Goal: Task Accomplishment & Management: Manage account settings

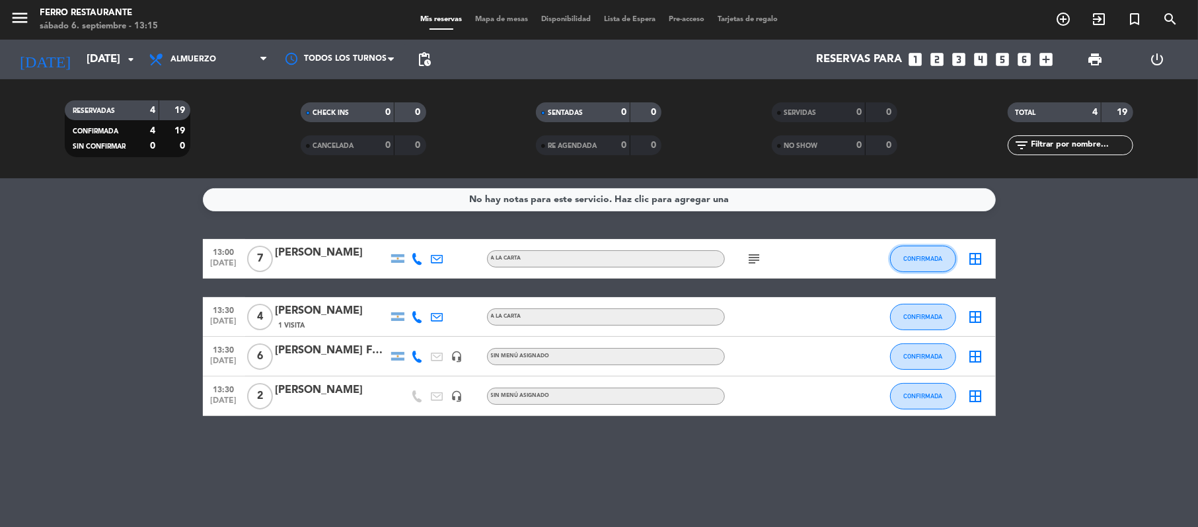
click at [934, 262] on span "CONFIRMADA" at bounding box center [922, 258] width 39 height 7
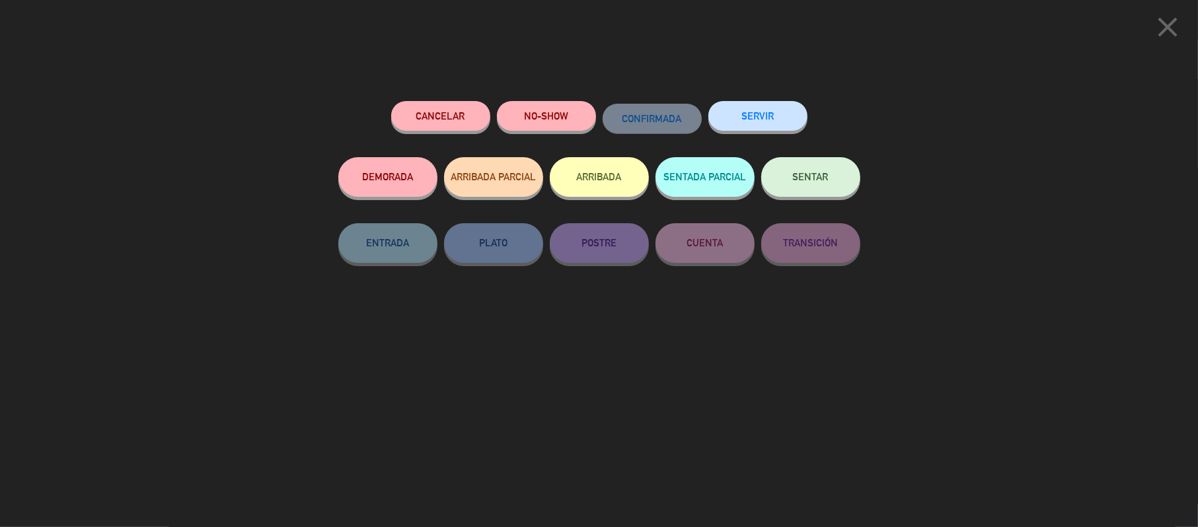
click at [786, 183] on button "SENTAR" at bounding box center [810, 177] width 99 height 40
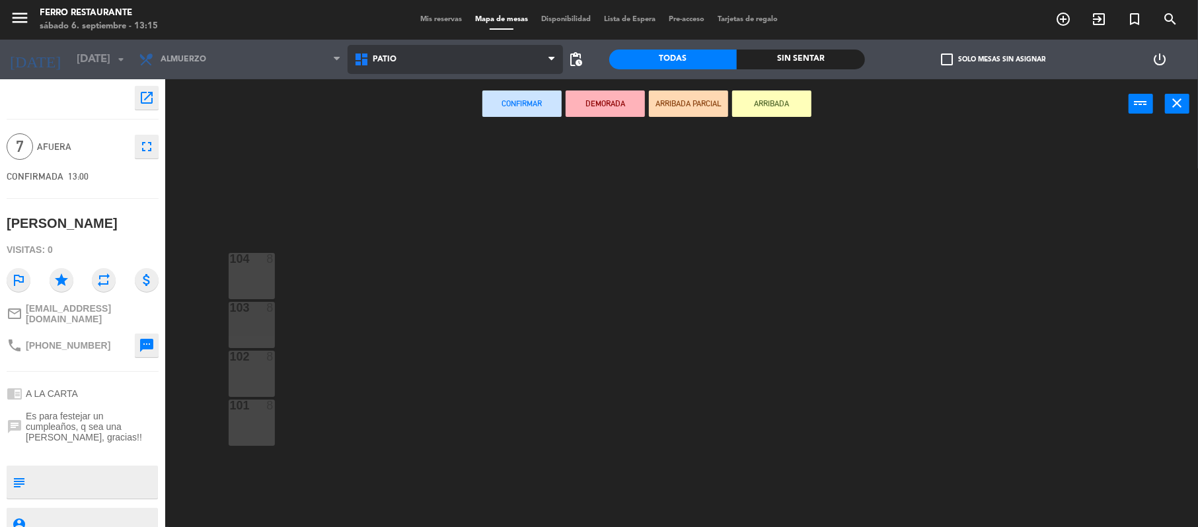
click at [432, 61] on span "Patio" at bounding box center [455, 59] width 215 height 29
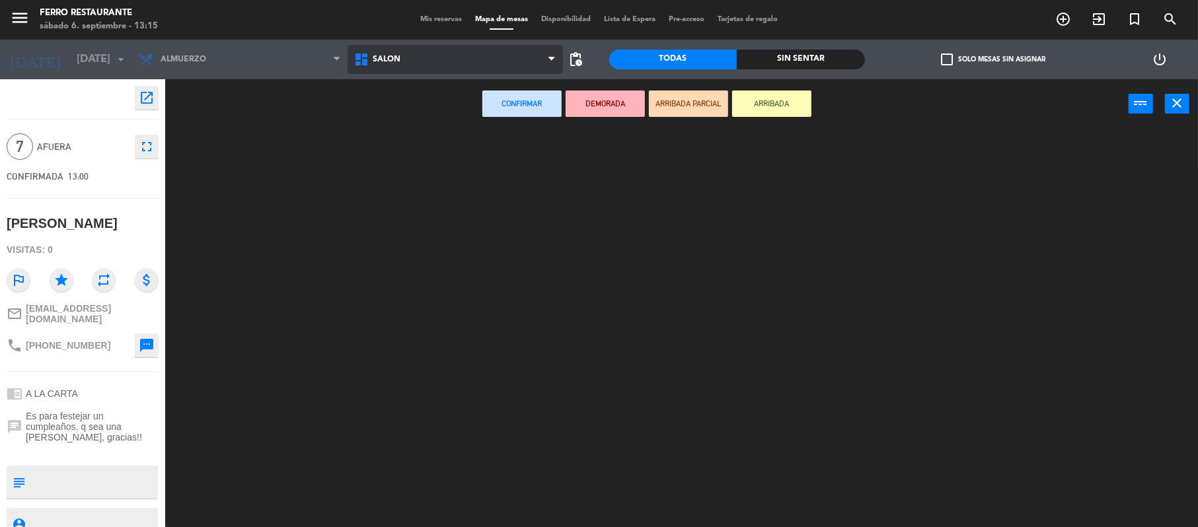
click at [414, 120] on ng-component "menu [PERSON_NAME] Restaurante [DATE] 6. septiembre - 13:15 Mis reservas Mapa d…" at bounding box center [599, 265] width 1198 height 530
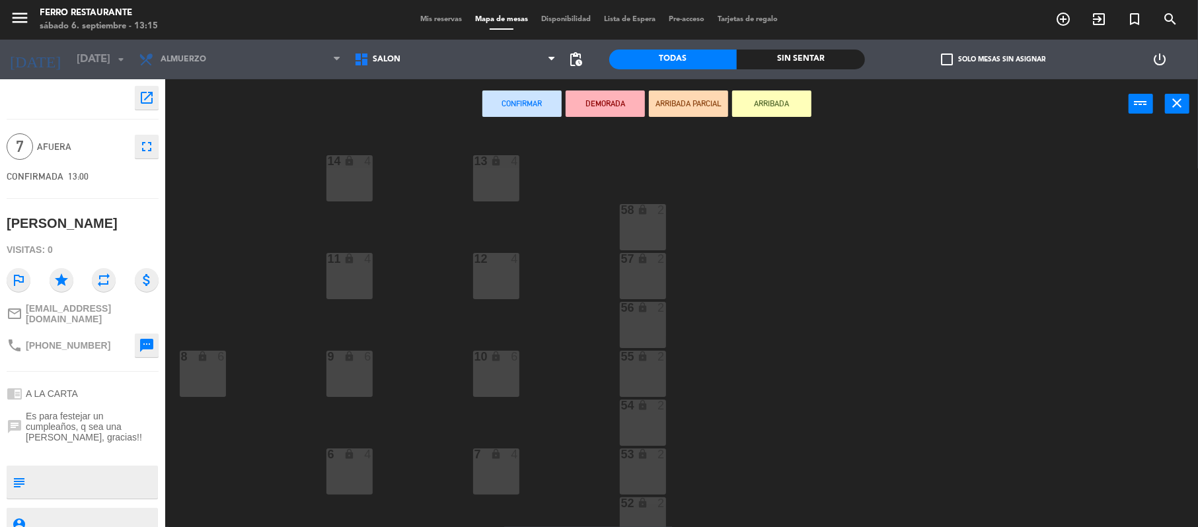
click at [994, 351] on div "13 lock 4 14 lock 4 58 lock 2 12 4 57 lock 2 11 lock 4 56 lock 2 8 lock 6 9 loc…" at bounding box center [687, 330] width 1021 height 398
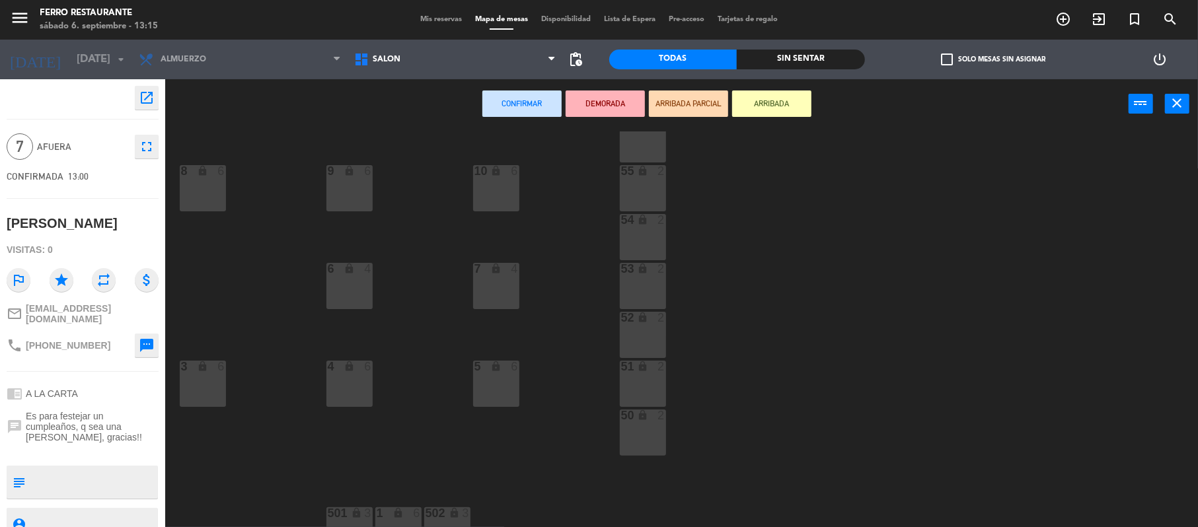
scroll to position [209, 0]
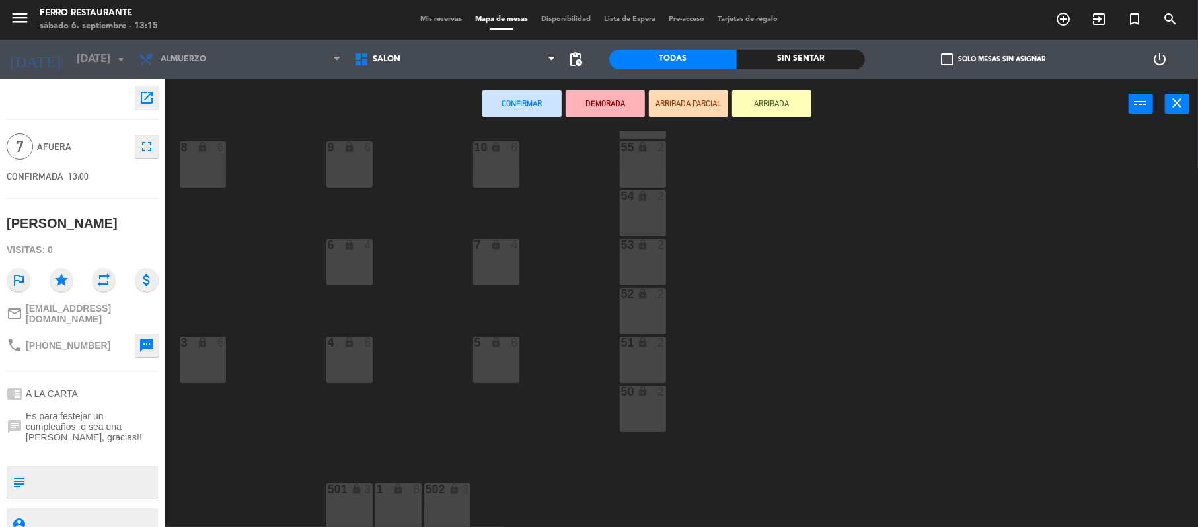
click at [394, 497] on div "1 lock 6" at bounding box center [398, 507] width 46 height 46
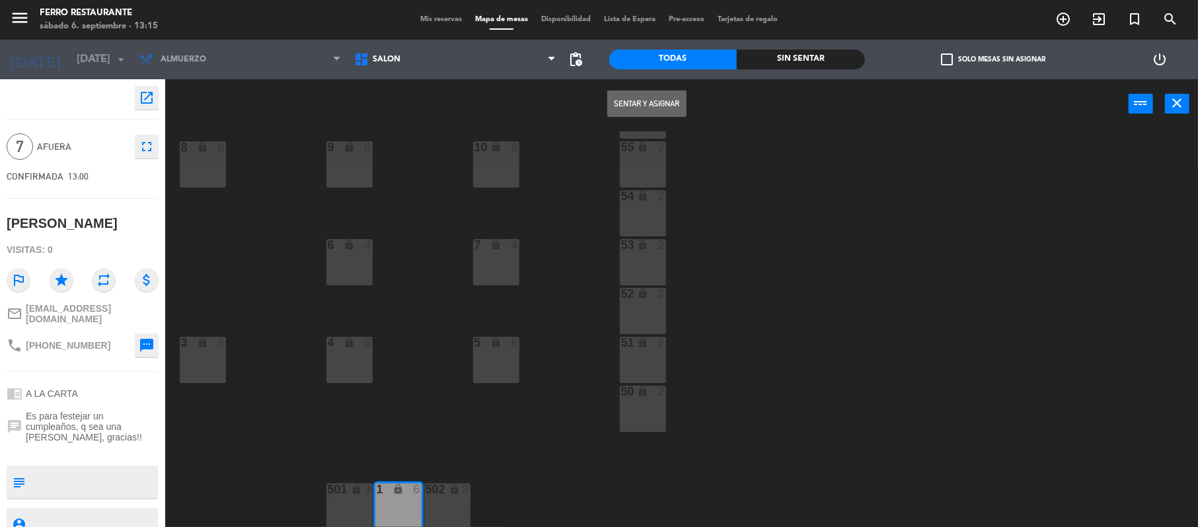
click at [342, 511] on div "501 lock 3" at bounding box center [349, 507] width 46 height 46
click at [651, 106] on button "Sentar y Asignar" at bounding box center [646, 104] width 79 height 26
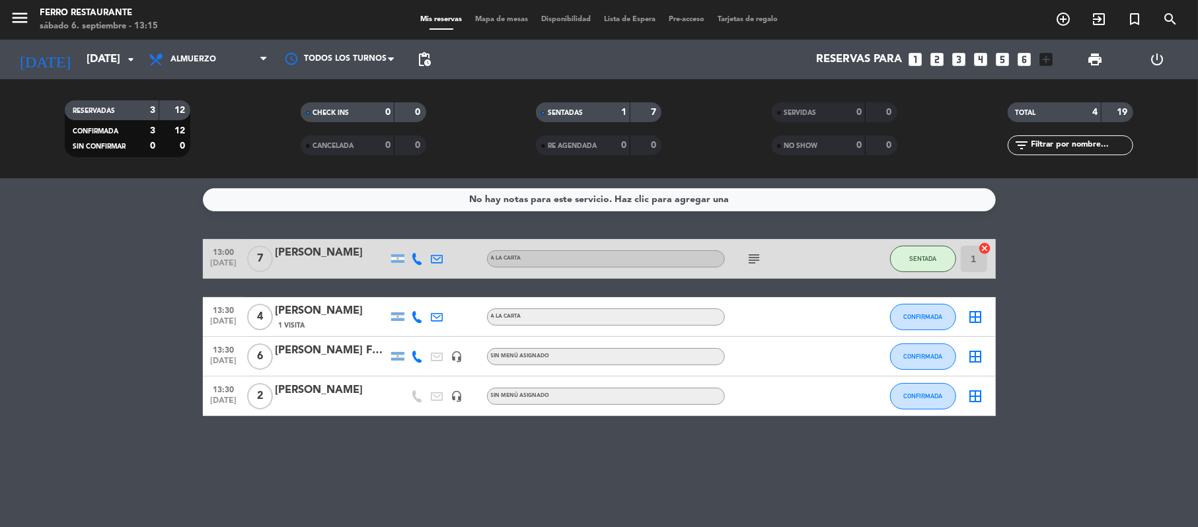
click at [80, 416] on bookings-row "13:00 [DATE] 7 [PERSON_NAME] A LA CARTA subject SENTADA 1 cancel 13:30 [DATE] 4…" at bounding box center [599, 327] width 1198 height 177
click at [928, 400] on span "CONFIRMADA" at bounding box center [922, 395] width 39 height 7
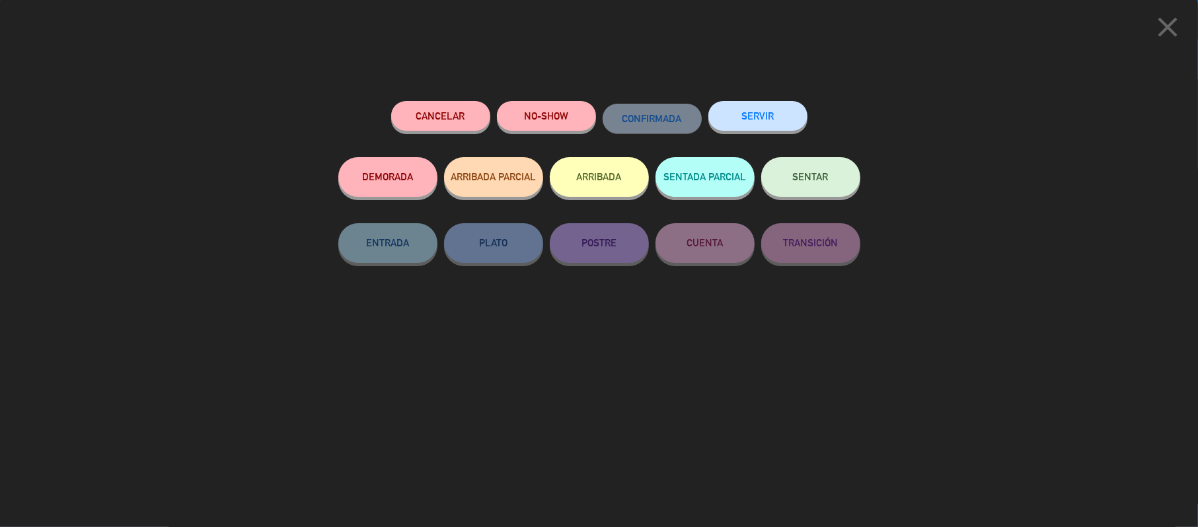
click at [794, 176] on span "SENTAR" at bounding box center [811, 176] width 36 height 11
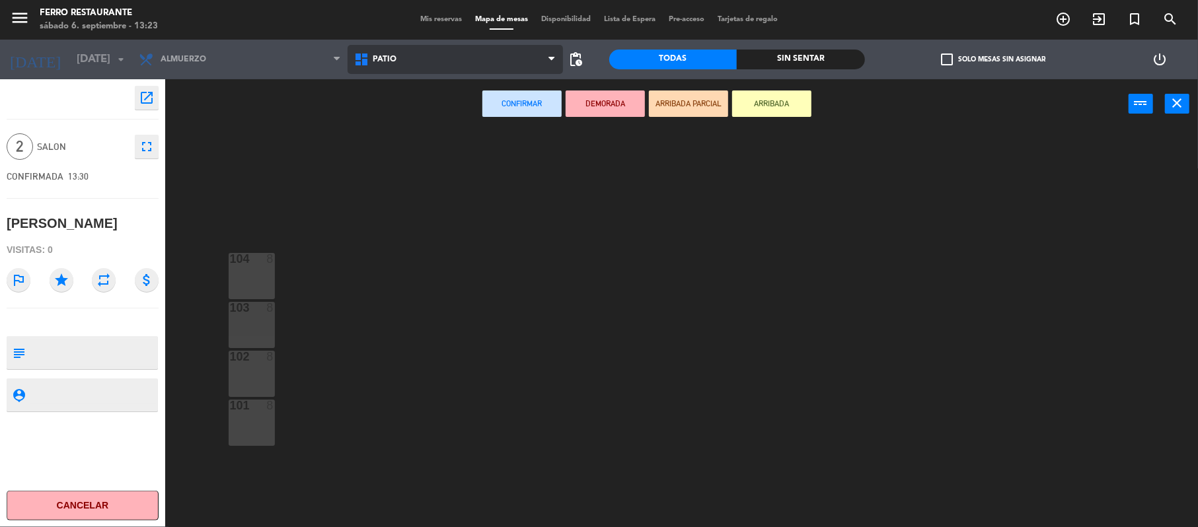
click at [447, 61] on span "Patio" at bounding box center [455, 59] width 215 height 29
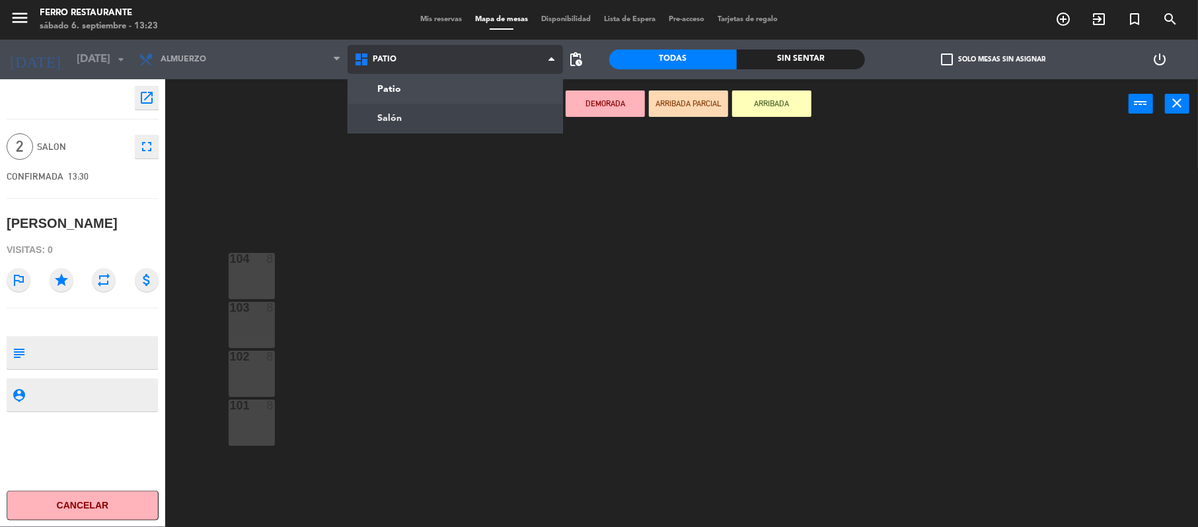
click at [404, 114] on ng-component "menu [PERSON_NAME] Restaurante [DATE] 6. septiembre - 13:23 Mis reservas Mapa d…" at bounding box center [599, 265] width 1198 height 530
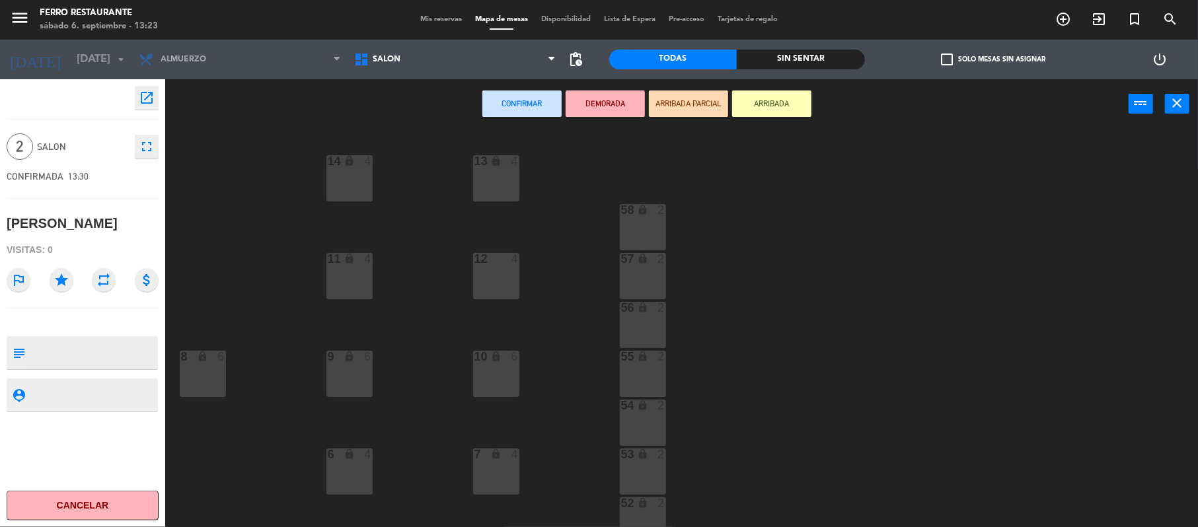
click at [831, 443] on div "13 lock 4 14 lock 4 58 lock 2 12 4 57 lock 2 11 lock 4 56 lock 2 8 lock 6 9 loc…" at bounding box center [687, 330] width 1021 height 398
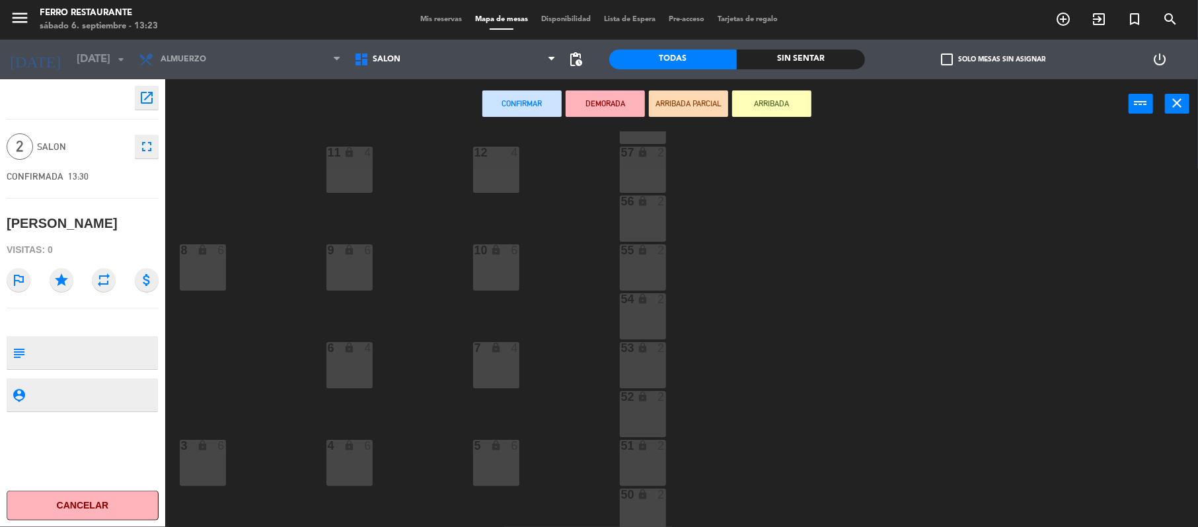
scroll to position [141, 0]
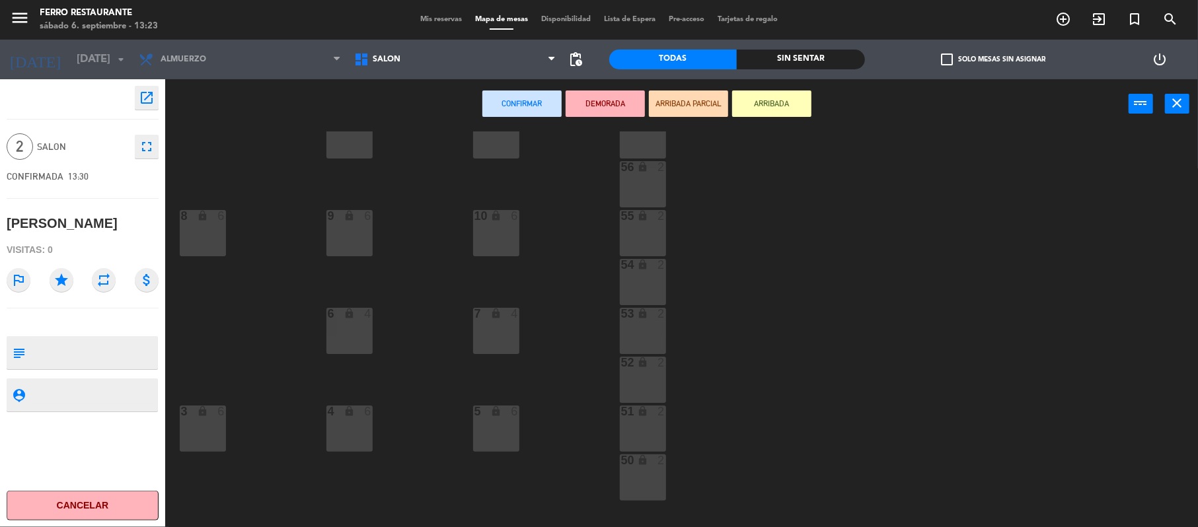
click at [635, 418] on div "51 lock 2" at bounding box center [643, 429] width 46 height 46
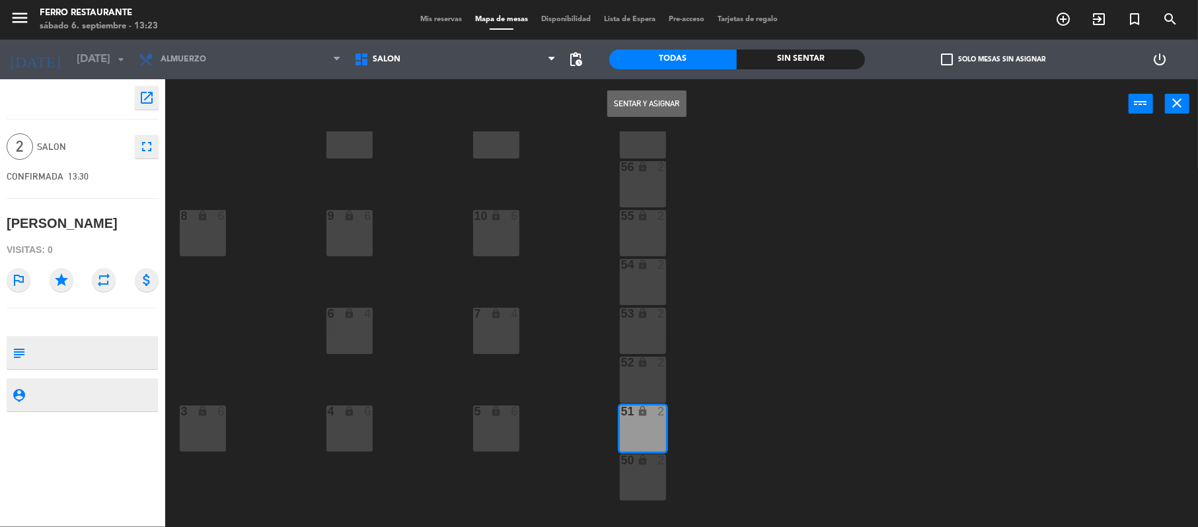
click at [663, 104] on button "Sentar y Asignar" at bounding box center [646, 104] width 79 height 26
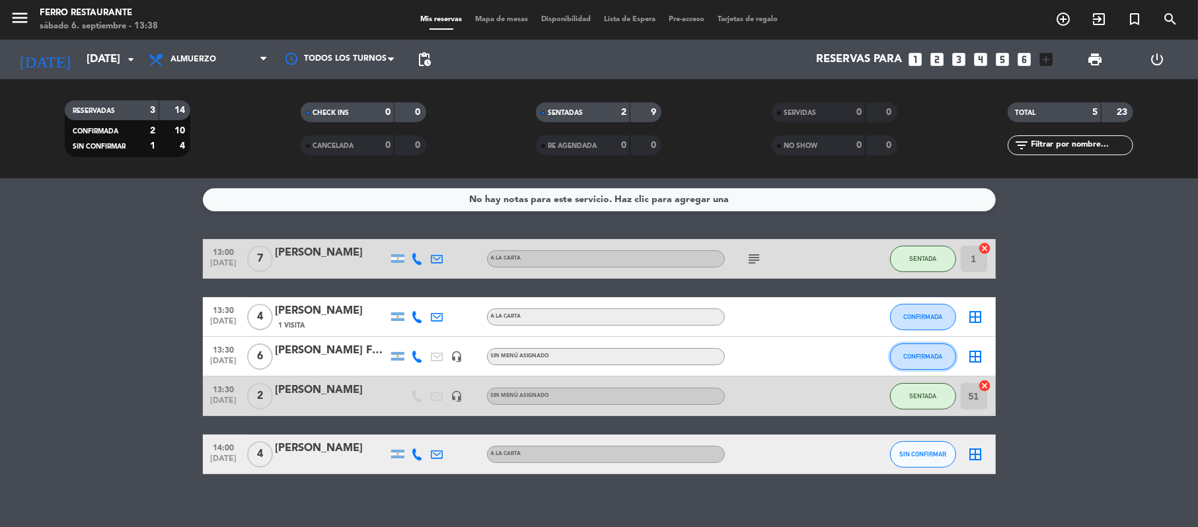
click at [912, 360] on span "CONFIRMADA" at bounding box center [922, 356] width 39 height 7
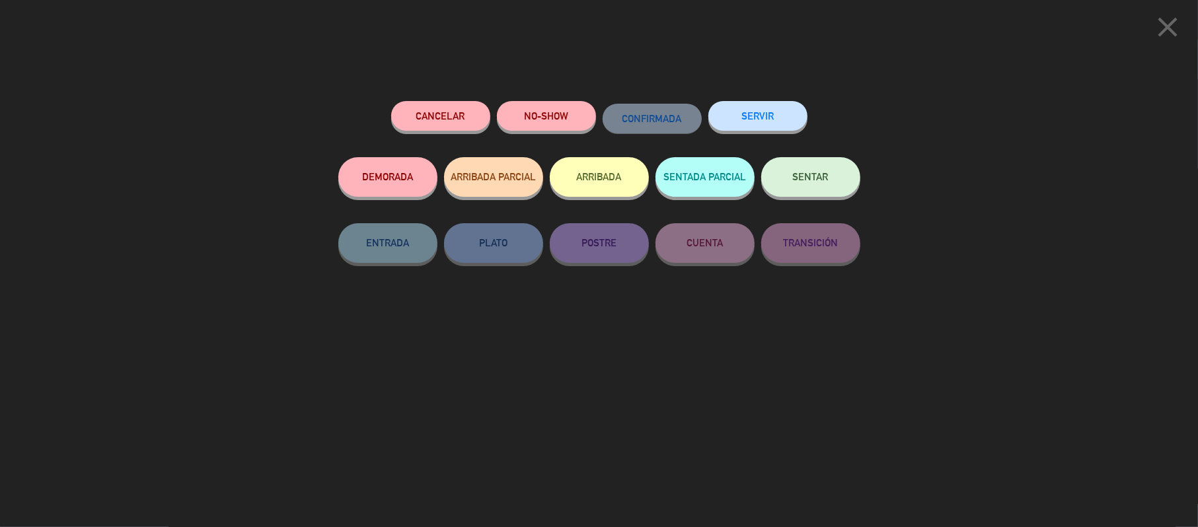
click at [817, 182] on span "SENTAR" at bounding box center [811, 176] width 36 height 11
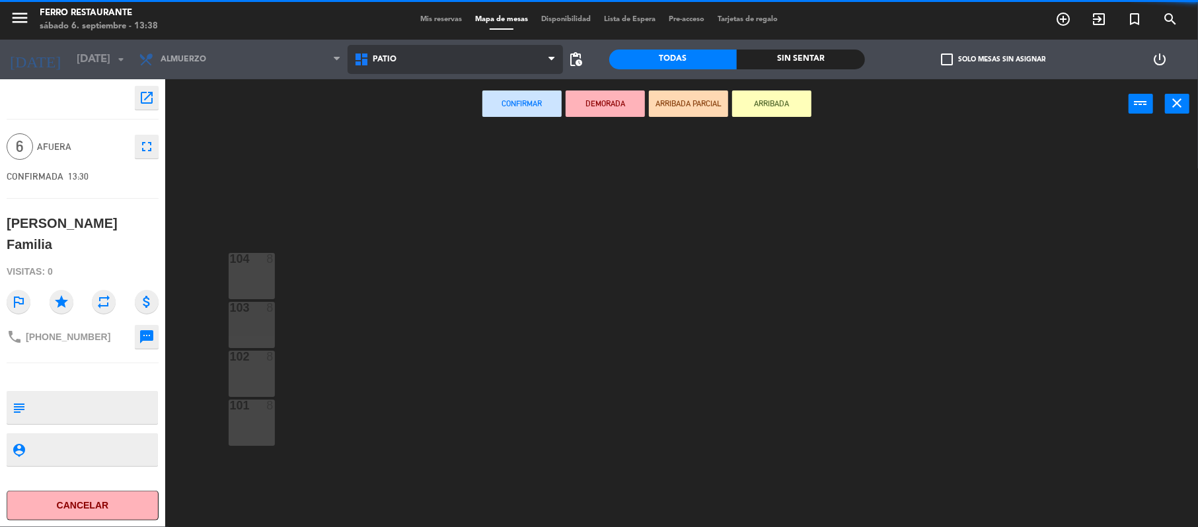
click at [425, 69] on span "Patio" at bounding box center [455, 59] width 215 height 29
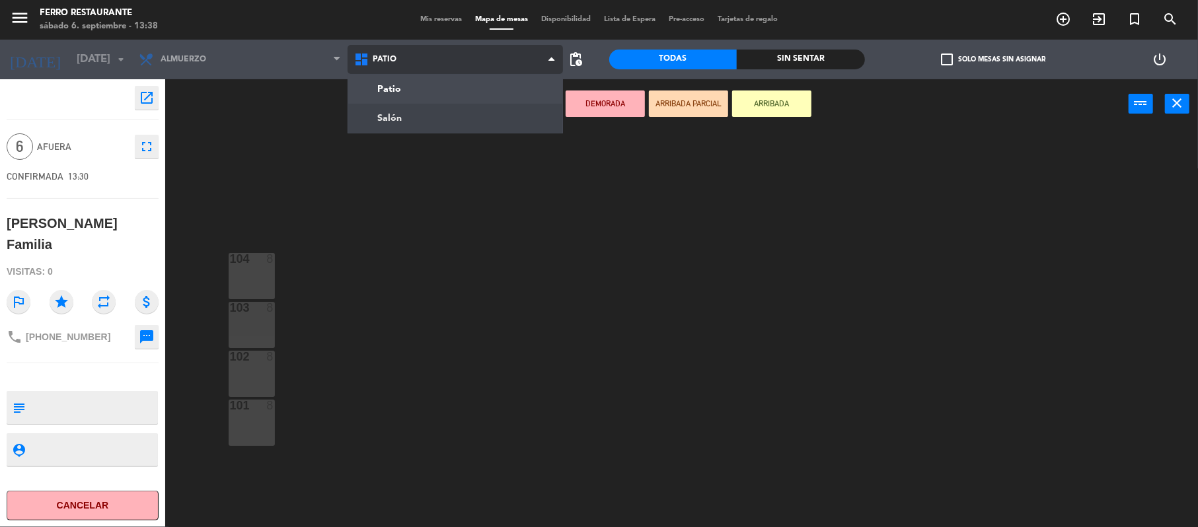
click at [410, 117] on ng-component "menu [PERSON_NAME] Restaurante [DATE] 6. septiembre - 13:38 Mis reservas Mapa d…" at bounding box center [599, 265] width 1198 height 530
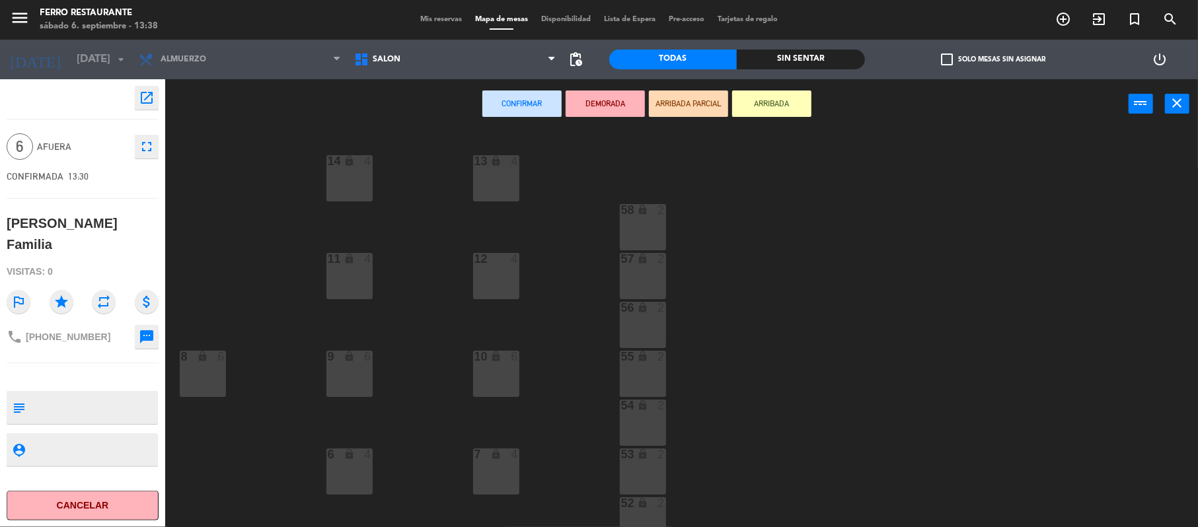
click at [220, 440] on div "13 lock 4 14 lock 4 58 lock 2 12 4 57 lock 2 11 lock 4 56 lock 2 8 lock 6 9 loc…" at bounding box center [687, 330] width 1021 height 398
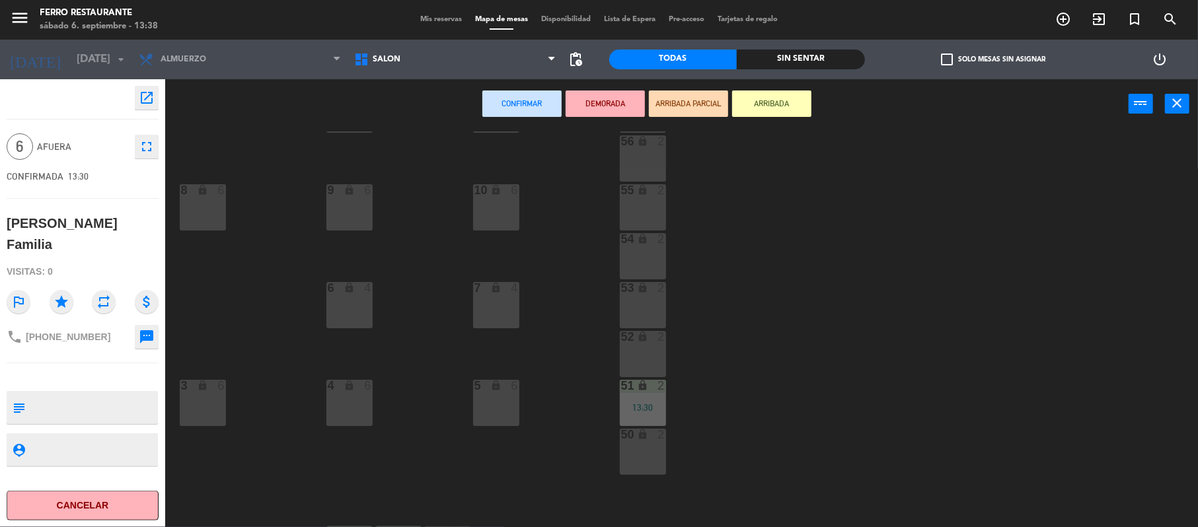
scroll to position [176, 0]
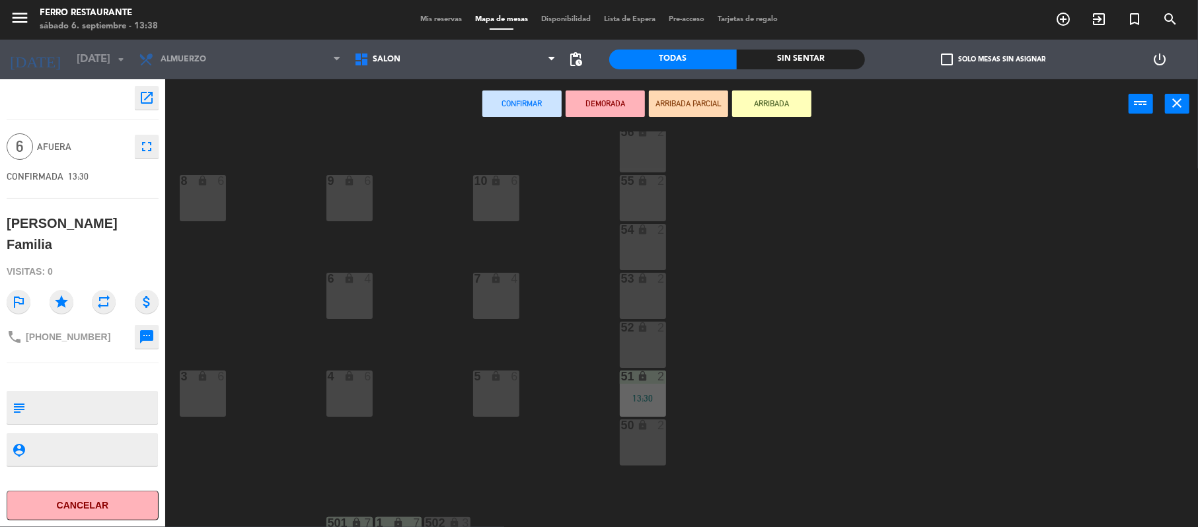
click at [355, 388] on div "4 lock 6" at bounding box center [349, 394] width 46 height 46
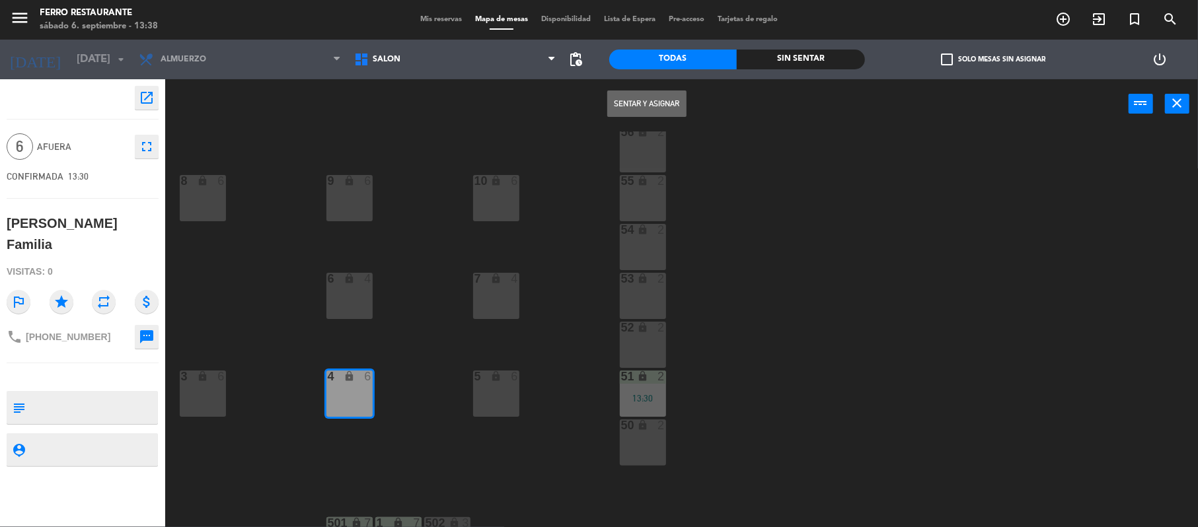
click at [664, 106] on button "Sentar y Asignar" at bounding box center [646, 104] width 79 height 26
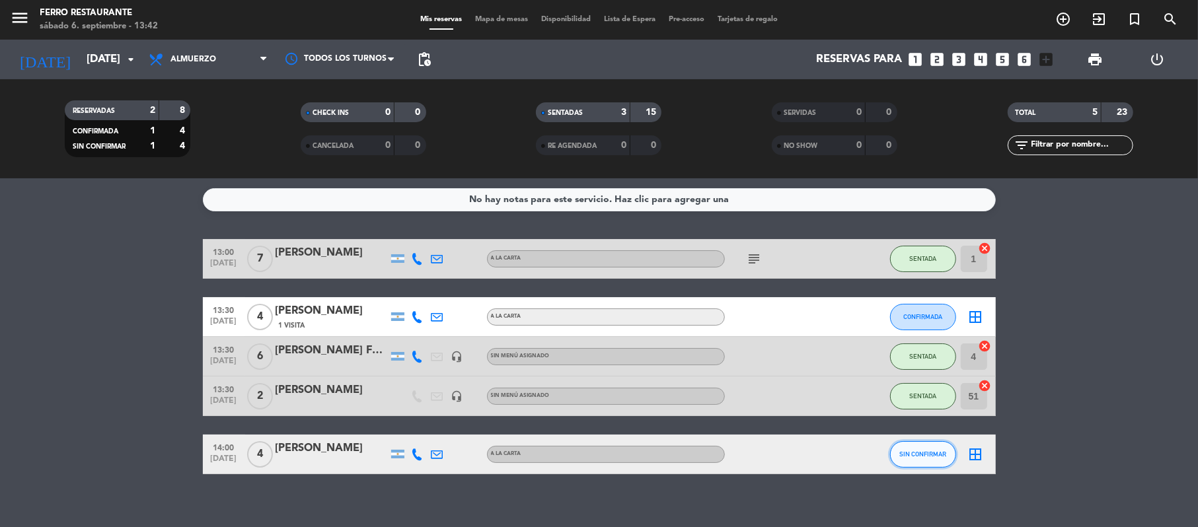
click at [915, 468] on button "SIN CONFIRMAR" at bounding box center [923, 454] width 66 height 26
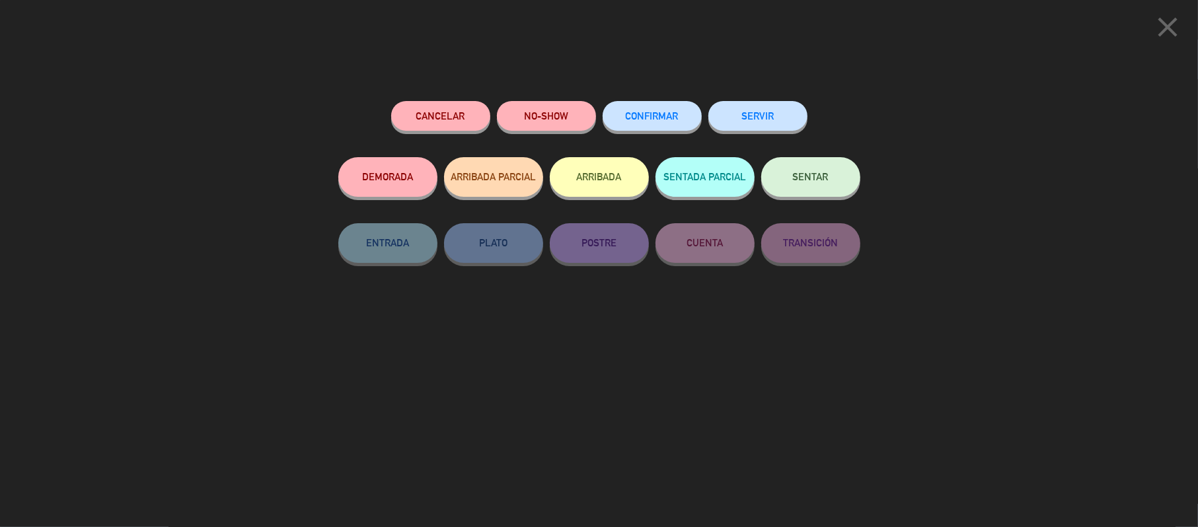
click at [670, 109] on button "CONFIRMAR" at bounding box center [652, 116] width 99 height 30
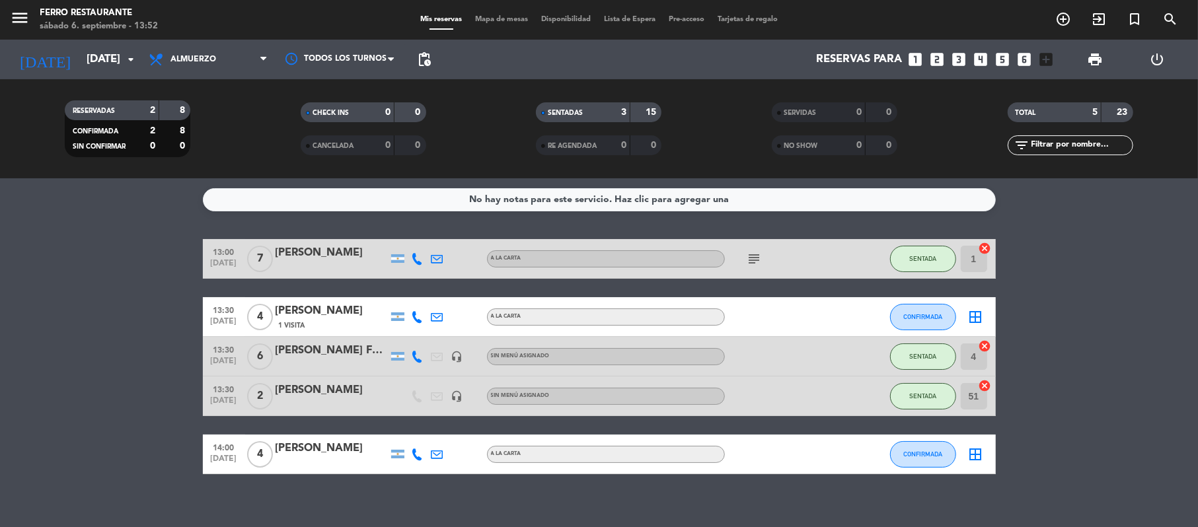
click at [1176, 285] on bookings-row "13:00 [DATE] 7 [PERSON_NAME] A LA CARTA subject SENTADA 1 cancel 13:30 [DATE] 4…" at bounding box center [599, 356] width 1198 height 235
click at [418, 323] on icon at bounding box center [418, 317] width 12 height 12
click at [410, 296] on span "Copiar" at bounding box center [398, 289] width 28 height 14
click at [933, 320] on span "CONFIRMADA" at bounding box center [922, 316] width 39 height 7
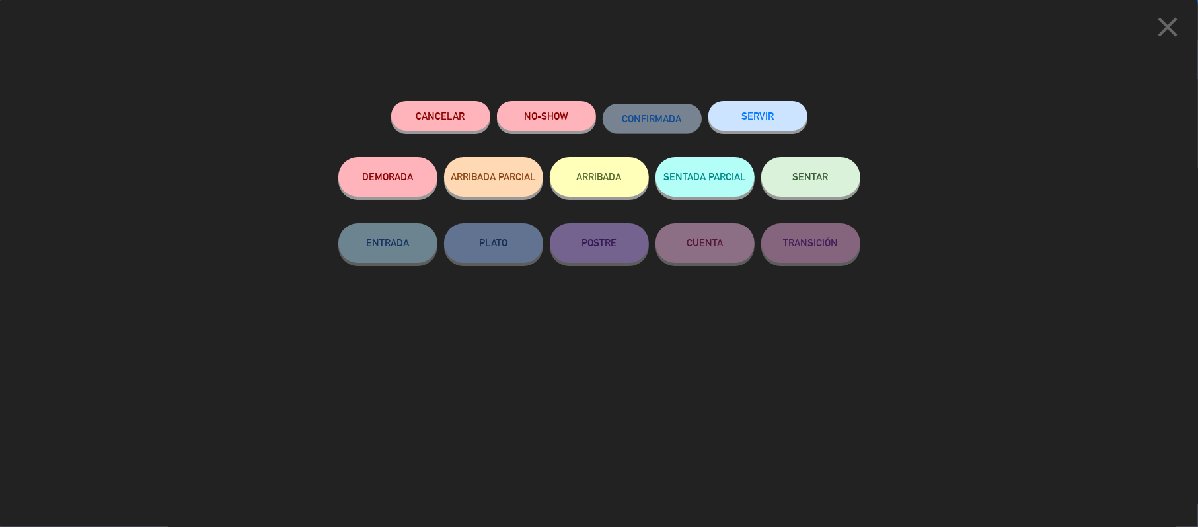
click at [805, 182] on span "SENTAR" at bounding box center [811, 176] width 36 height 11
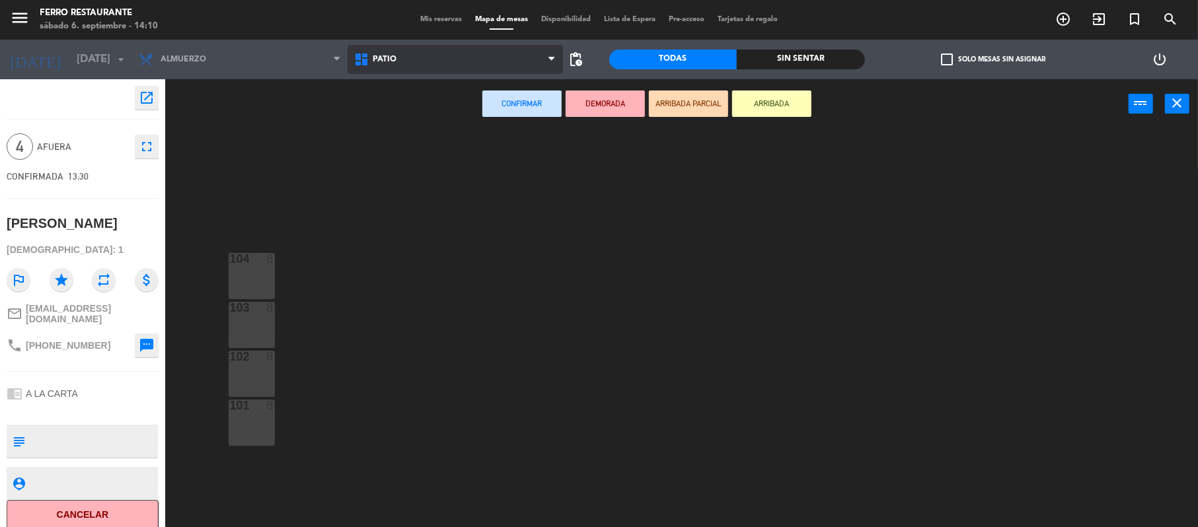
click at [398, 62] on span "Patio" at bounding box center [455, 59] width 215 height 29
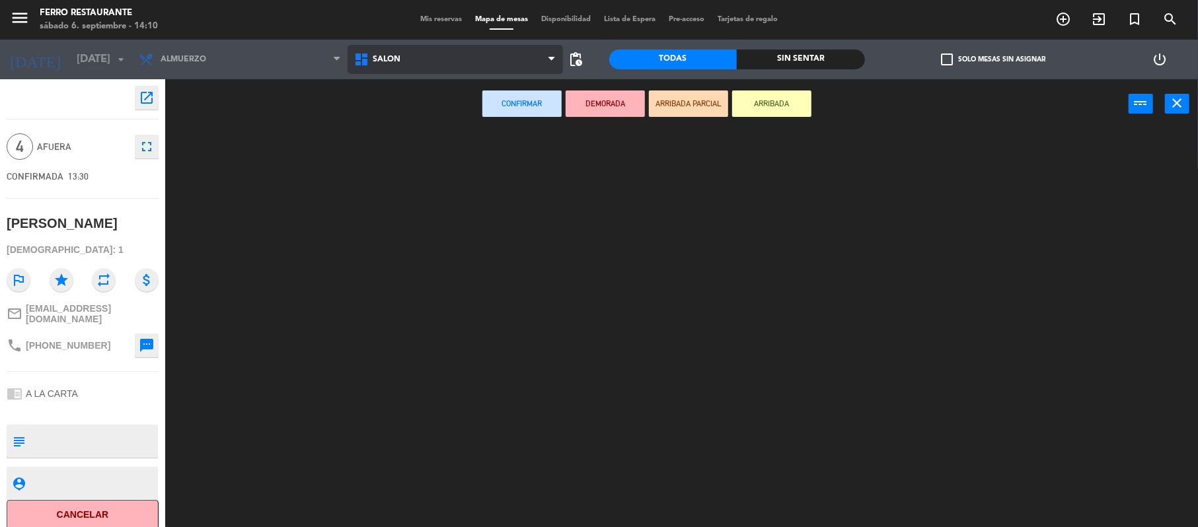
click at [385, 114] on ng-component "menu [PERSON_NAME] Restaurante [DATE] 6. septiembre - 14:10 Mis reservas Mapa d…" at bounding box center [599, 265] width 1198 height 530
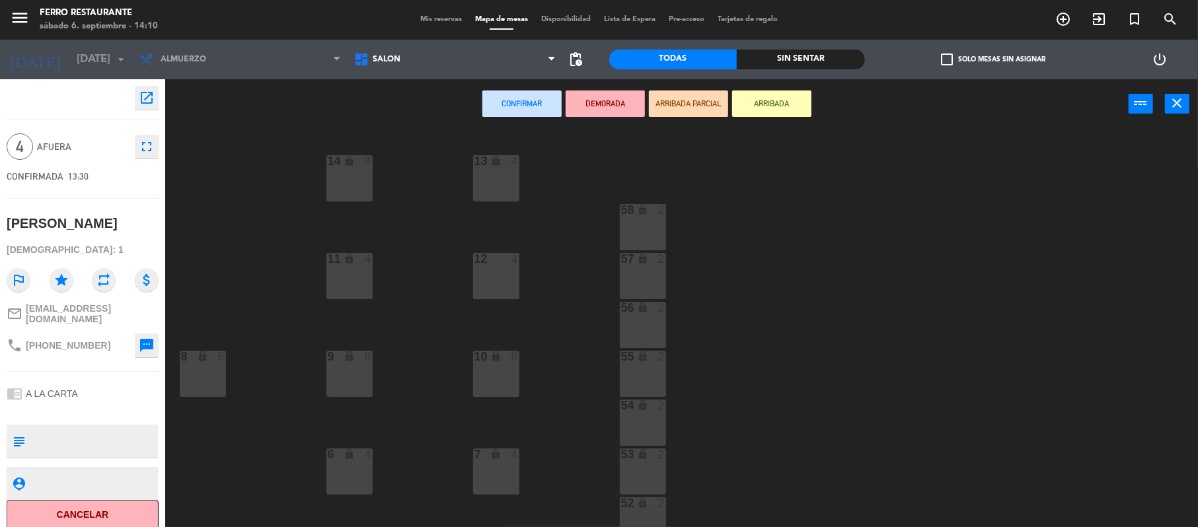
click at [486, 461] on div "lock" at bounding box center [496, 455] width 22 height 13
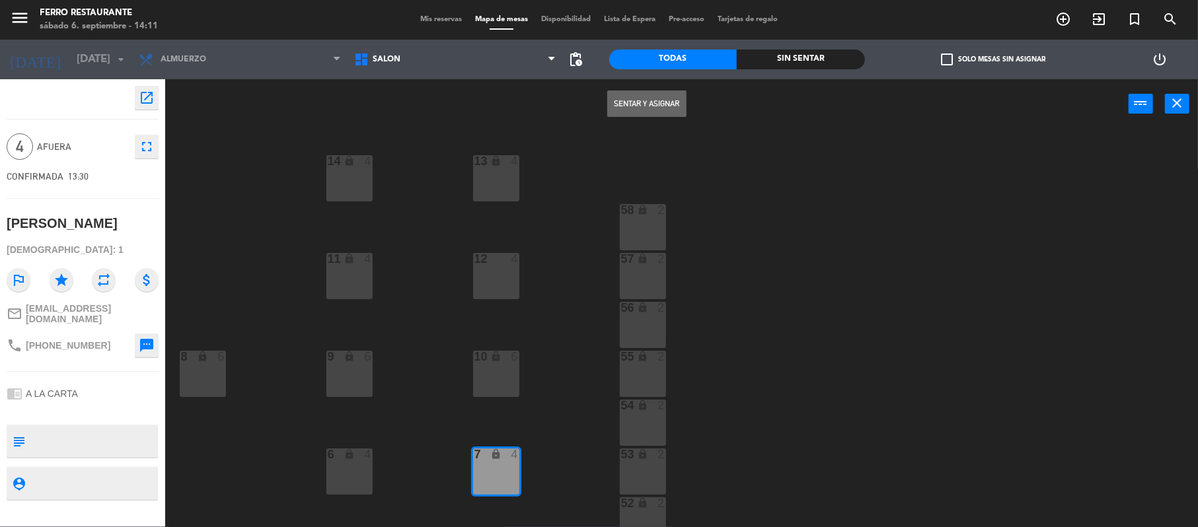
click at [642, 107] on button "Sentar y Asignar" at bounding box center [646, 104] width 79 height 26
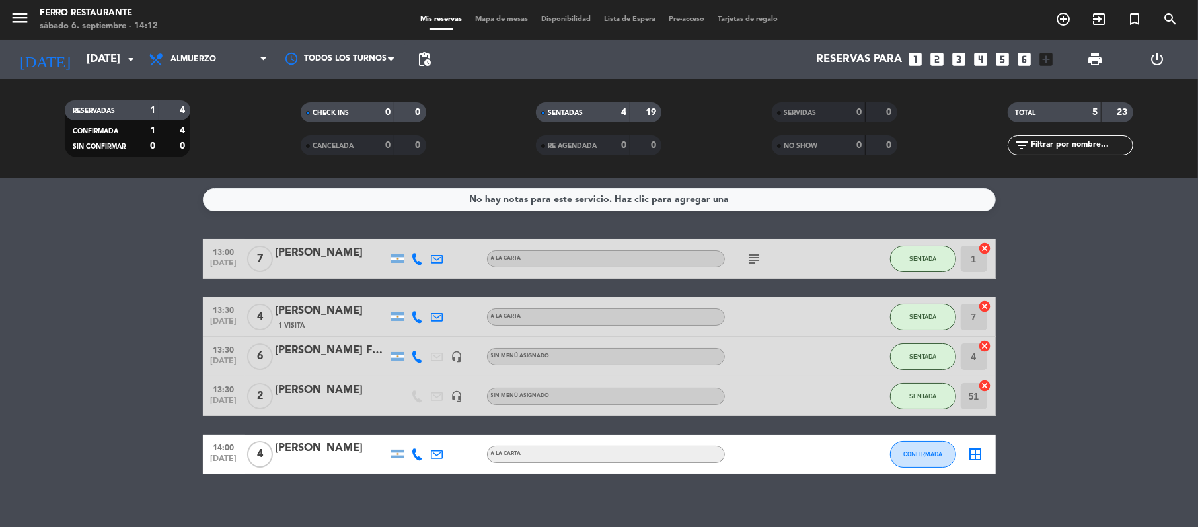
click at [122, 355] on bookings-row "13:00 [DATE] 7 [PERSON_NAME] A LA CARTA subject SENTADA 1 cancel 13:30 [DATE] 4…" at bounding box center [599, 356] width 1198 height 235
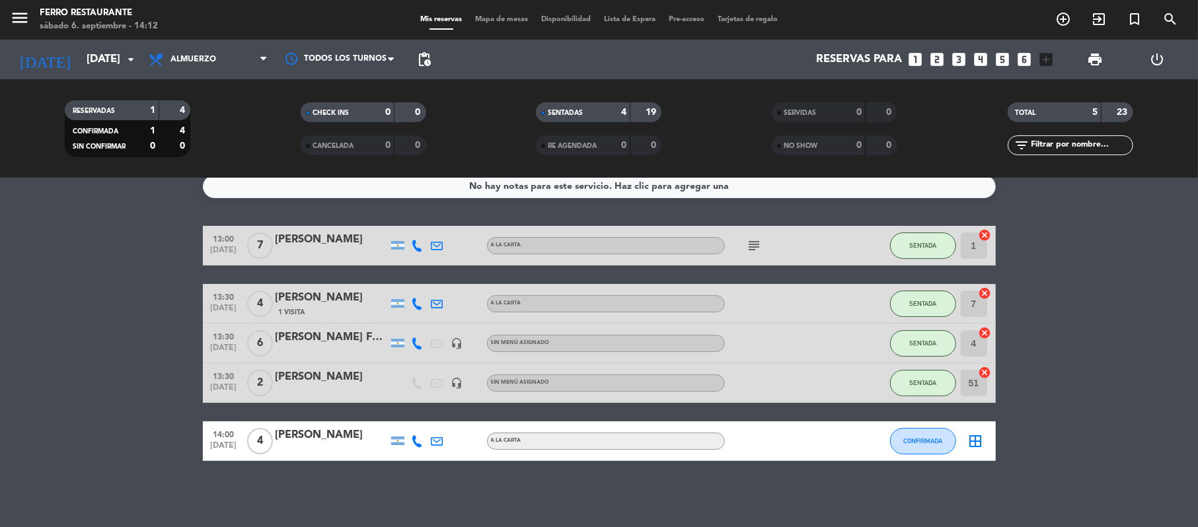
scroll to position [28, 0]
click at [421, 435] on icon at bounding box center [418, 441] width 12 height 12
click at [408, 419] on span "Copiar" at bounding box center [398, 418] width 28 height 14
click at [916, 447] on button "CONFIRMADA" at bounding box center [923, 441] width 66 height 26
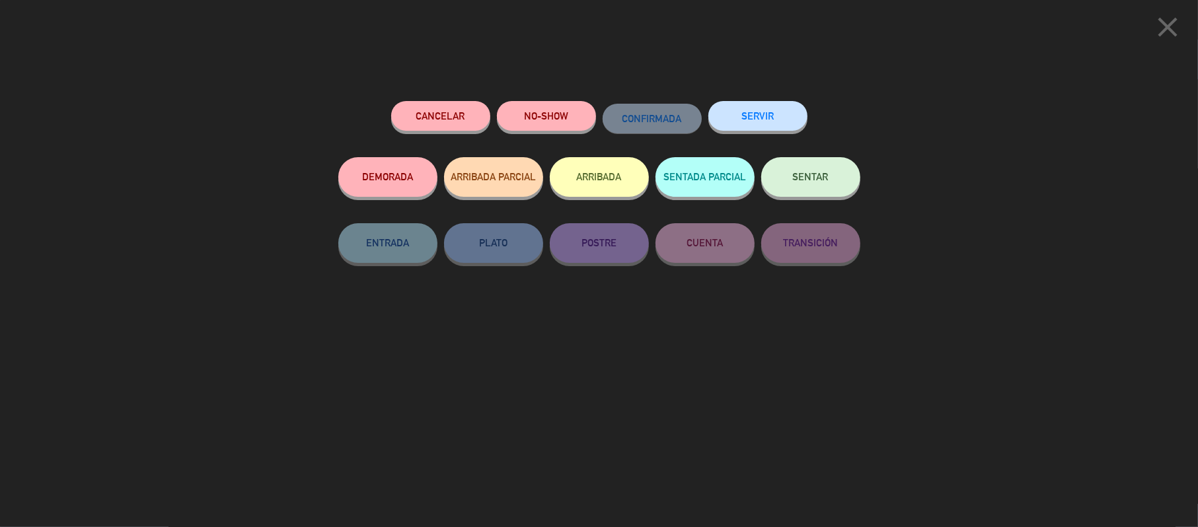
click at [529, 119] on button "NO-SHOW" at bounding box center [546, 116] width 99 height 30
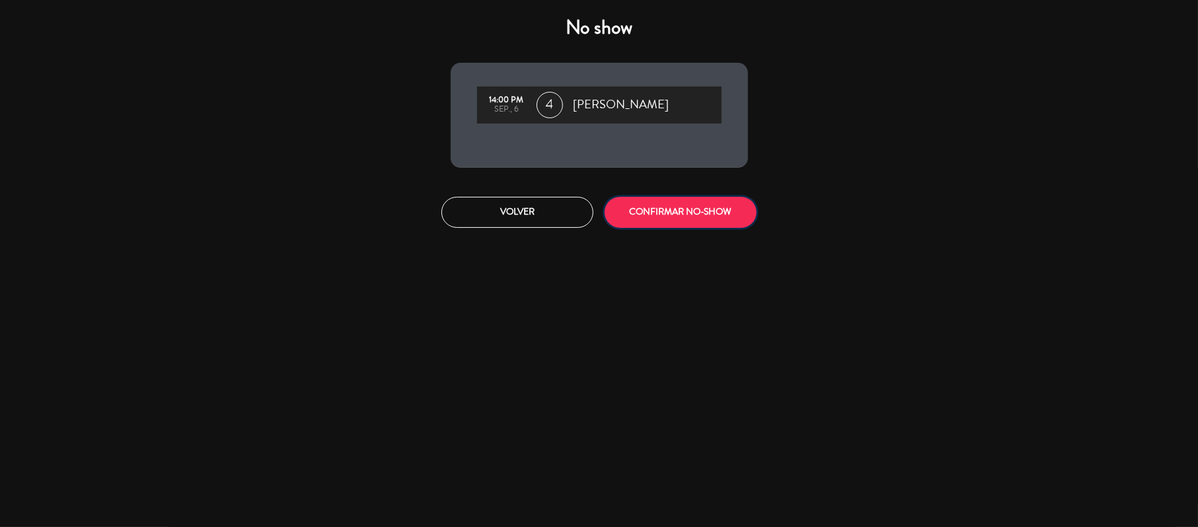
click at [636, 225] on button "CONFIRMAR NO-SHOW" at bounding box center [681, 212] width 152 height 31
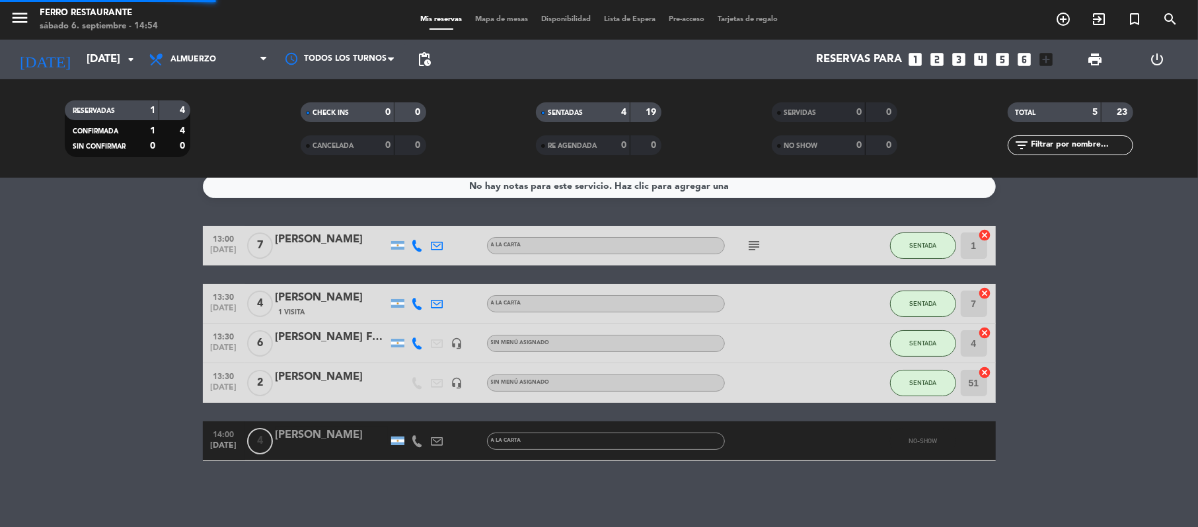
scroll to position [0, 0]
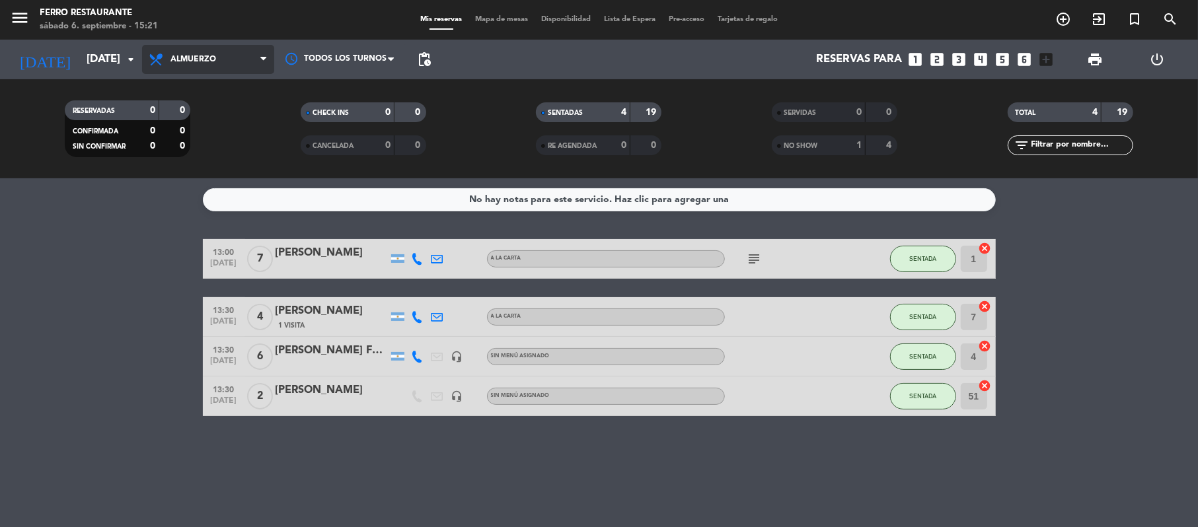
click at [189, 52] on span "Almuerzo" at bounding box center [208, 59] width 132 height 29
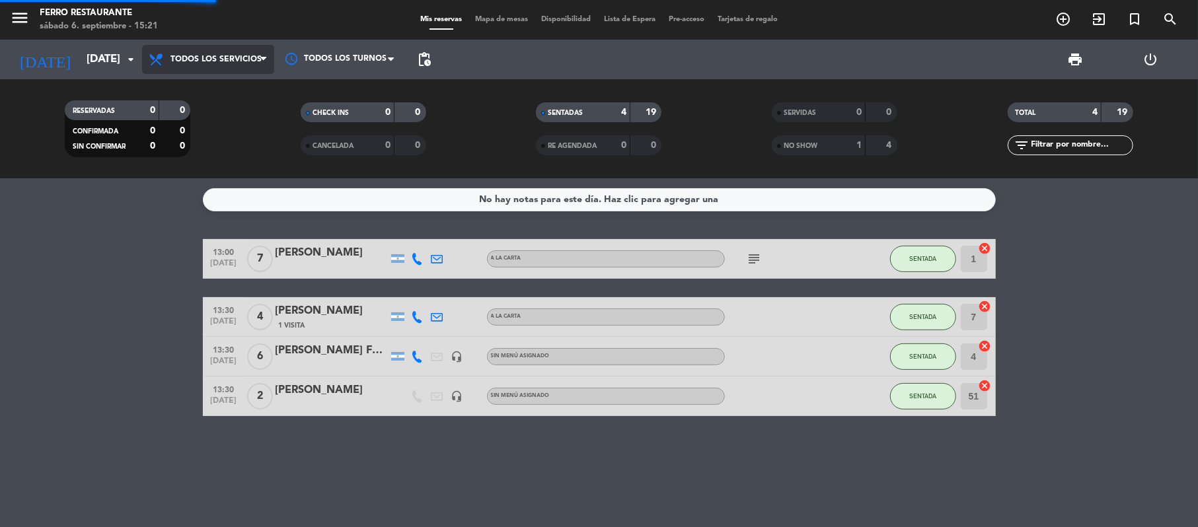
click at [196, 85] on div "menu [PERSON_NAME] Restaurante [DATE] 6. septiembre - 15:21 Mis reservas Mapa d…" at bounding box center [599, 89] width 1198 height 178
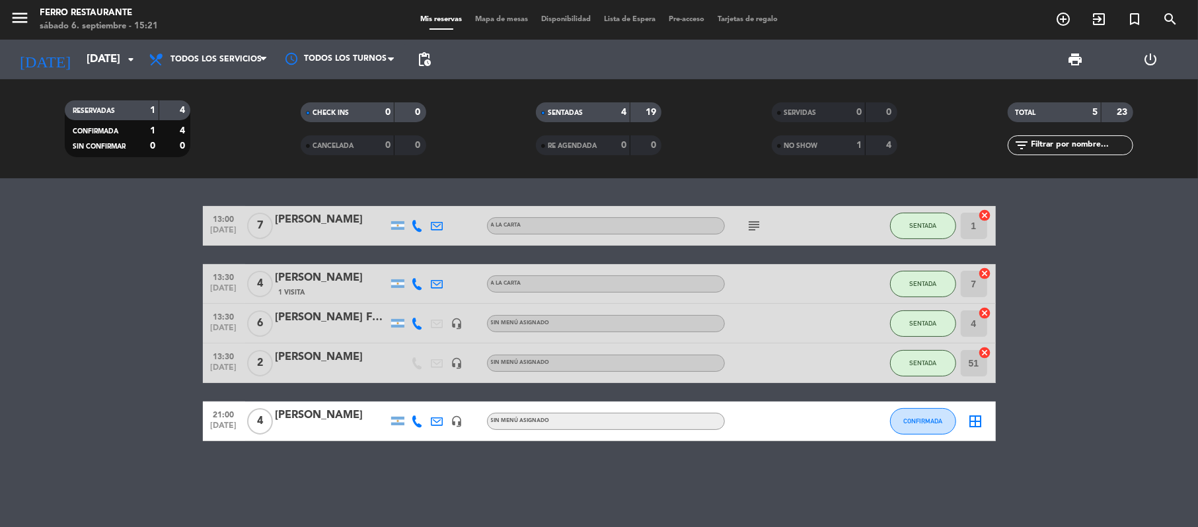
click at [57, 415] on bookings-row "13:00 [DATE] 7 [PERSON_NAME] A LA CARTA subject SENTADA 1 cancel 13:30 [DATE] 4…" at bounding box center [599, 323] width 1198 height 235
